Goal: Transaction & Acquisition: Purchase product/service

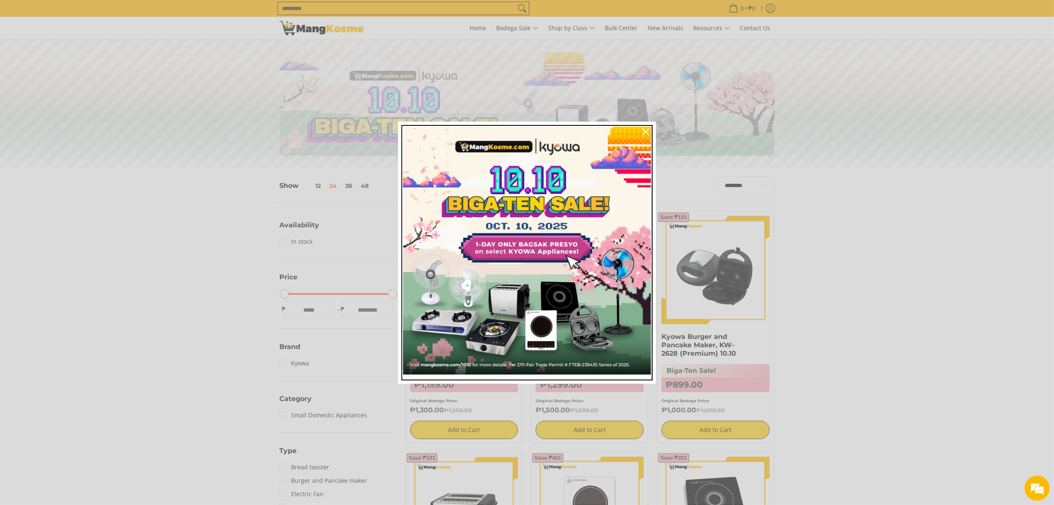
click at [526, 249] on img "Marketing offer form" at bounding box center [527, 251] width 248 height 248
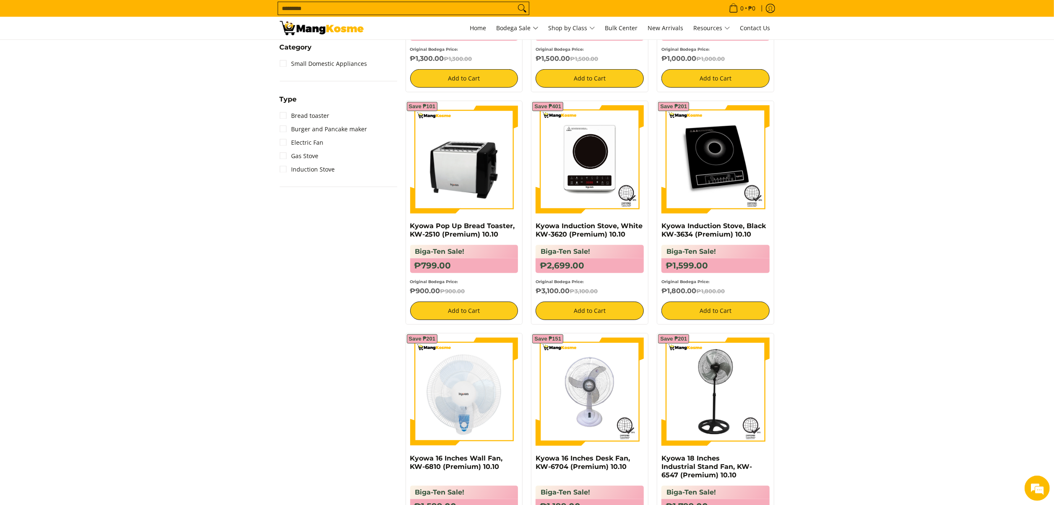
scroll to position [336, 0]
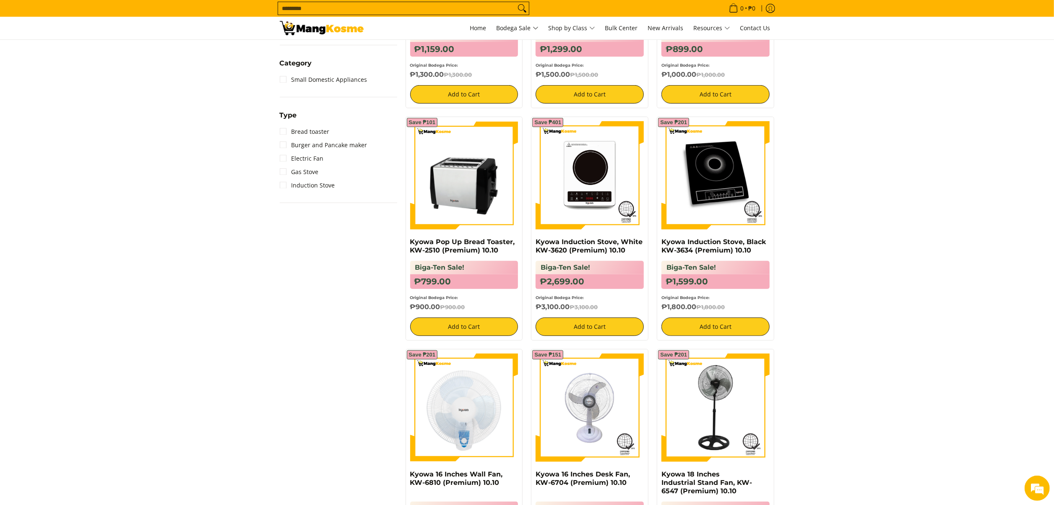
click at [960, 267] on section "**********" at bounding box center [527, 211] width 1054 height 757
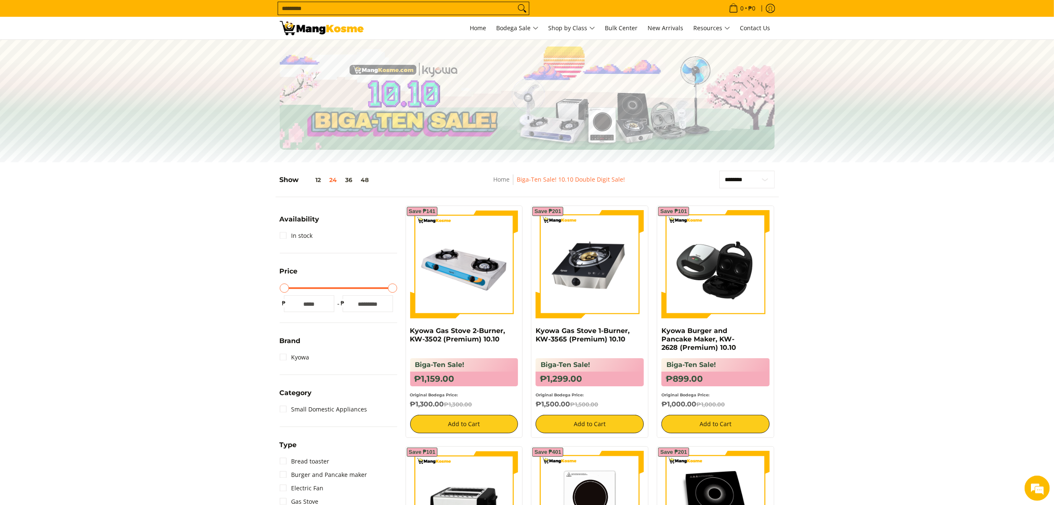
scroll to position [0, 0]
